Goal: Information Seeking & Learning: Learn about a topic

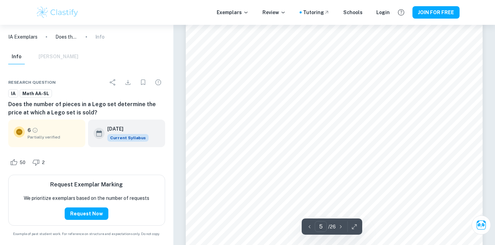
scroll to position [1958, 0]
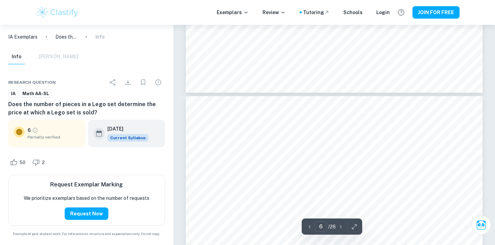
type input "5"
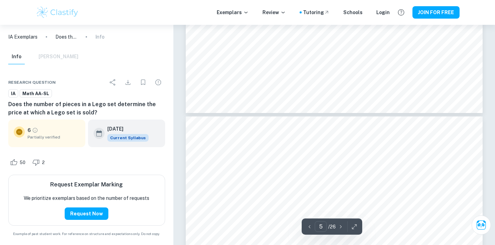
scroll to position [1702, 0]
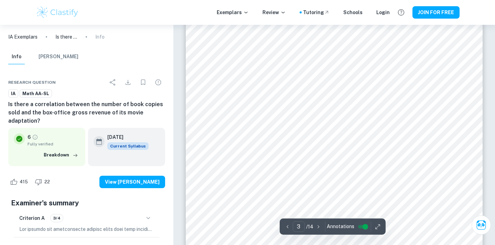
scroll to position [1109, 0]
type input "4"
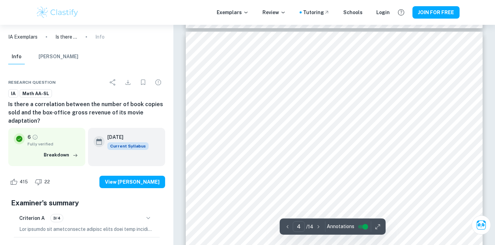
scroll to position [1370, 0]
